Goal: Information Seeking & Learning: Learn about a topic

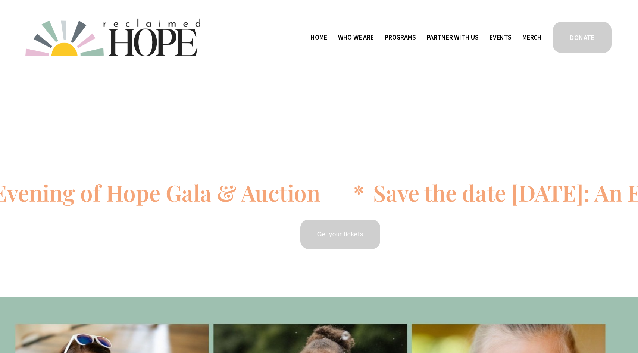
click at [360, 38] on span "Who We Are" at bounding box center [356, 37] width 36 height 11
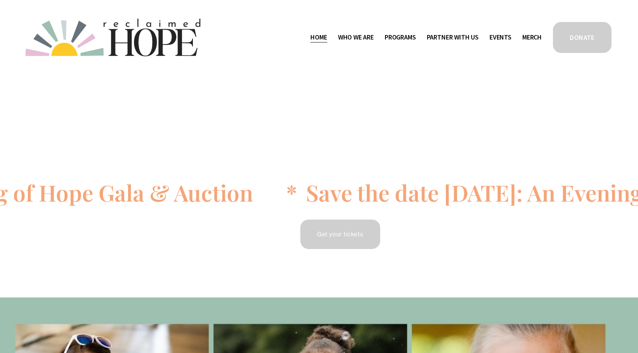
click at [366, 35] on span "Who We Are" at bounding box center [356, 37] width 36 height 11
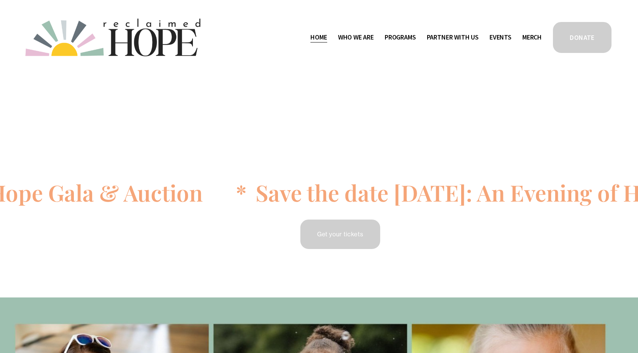
click at [359, 35] on span "Who We Are" at bounding box center [356, 37] width 36 height 11
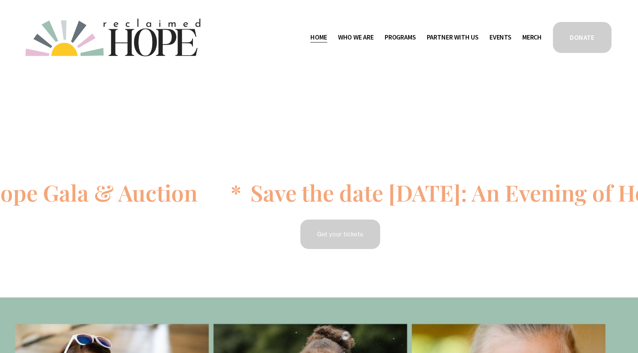
click at [359, 35] on span "Who We Are" at bounding box center [356, 37] width 36 height 11
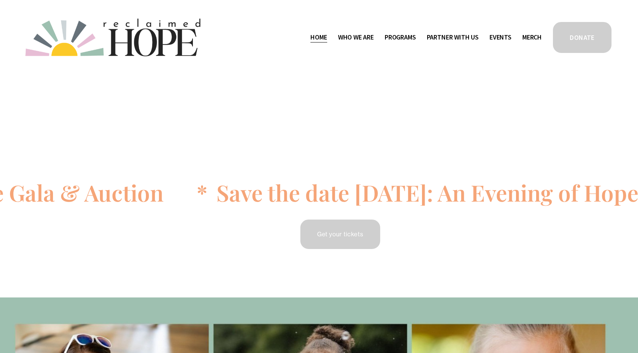
click at [0, 0] on span "Staff & Board" at bounding box center [0, 0] width 0 height 0
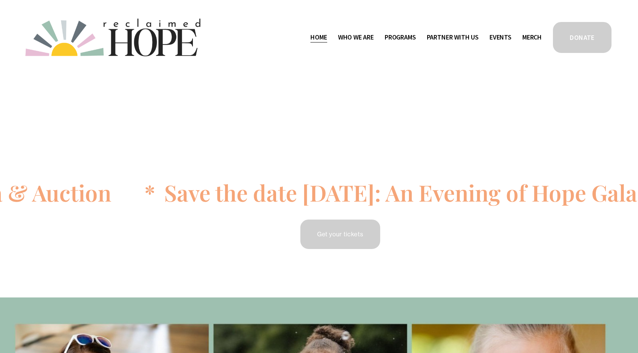
click at [0, 0] on span "Contact" at bounding box center [0, 0] width 0 height 0
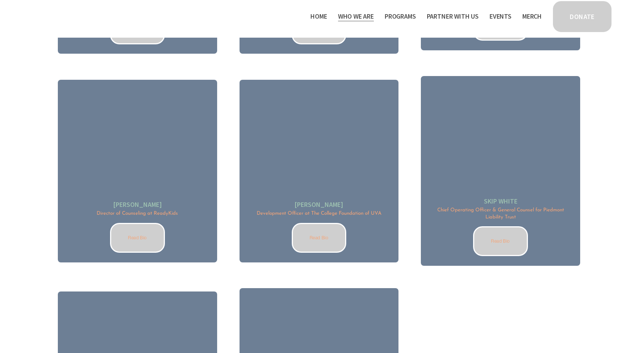
scroll to position [1061, 0]
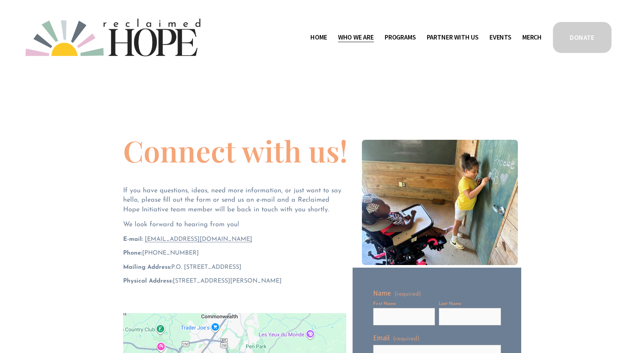
click at [409, 41] on span "Programs" at bounding box center [400, 37] width 31 height 11
click at [0, 0] on span "Thrive Support Groups" at bounding box center [0, 0] width 0 height 0
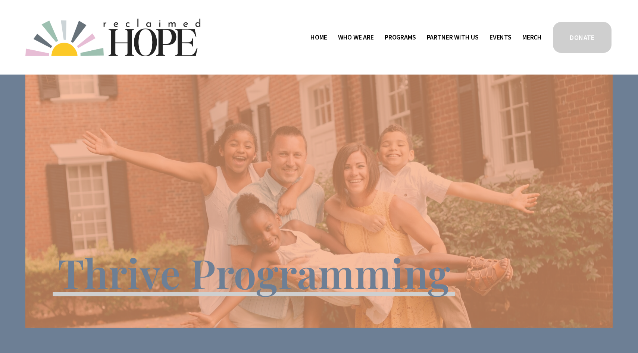
click at [0, 0] on span "Camp Hope" at bounding box center [0, 0] width 0 height 0
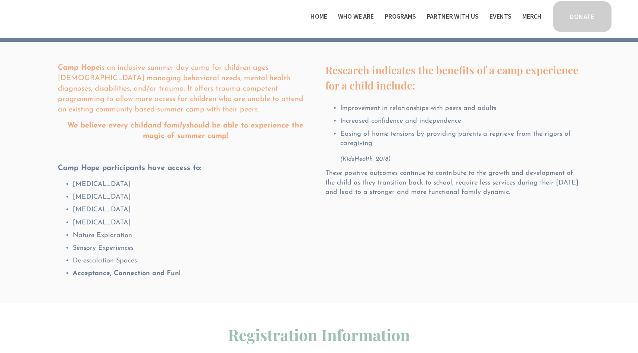
scroll to position [73, 0]
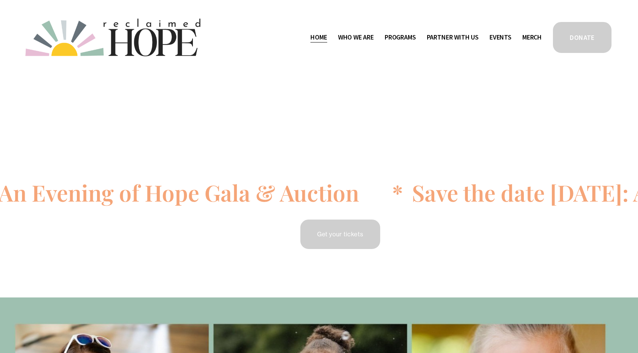
click at [503, 40] on link "Events" at bounding box center [500, 37] width 22 height 12
